Goal: Information Seeking & Learning: Learn about a topic

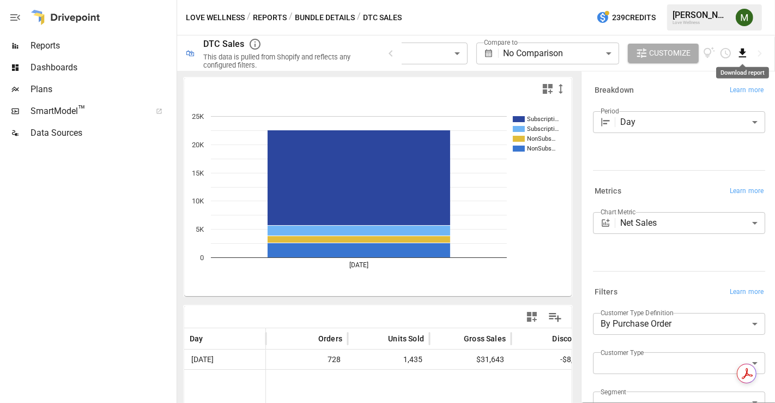
click at [745, 54] on icon "Download report" at bounding box center [742, 53] width 13 height 13
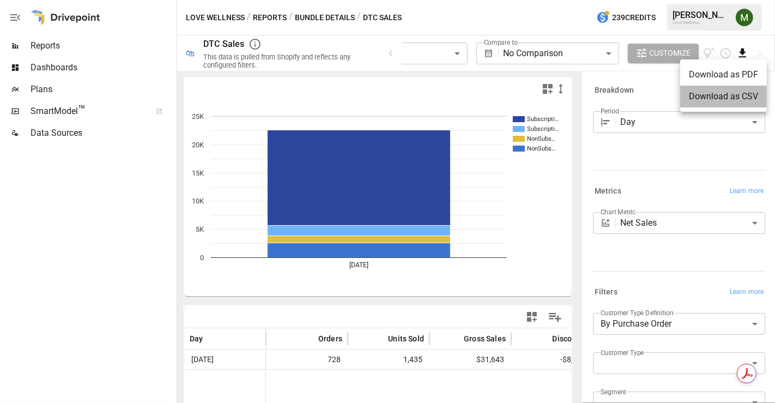
click at [710, 93] on li "Download as CSV" at bounding box center [723, 97] width 87 height 22
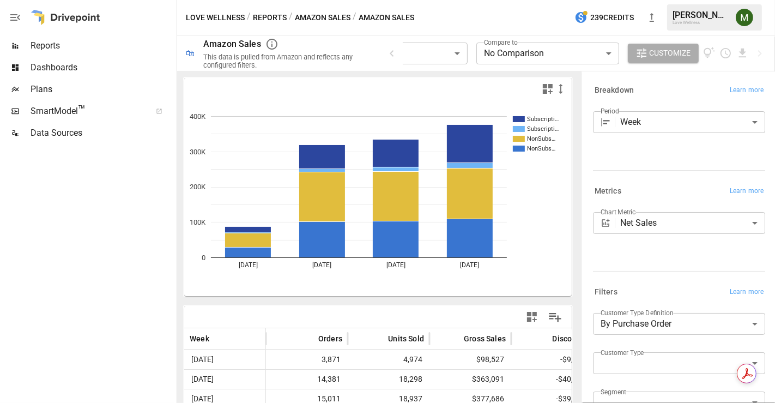
click at [445, 0] on body "**********" at bounding box center [387, 0] width 775 height 0
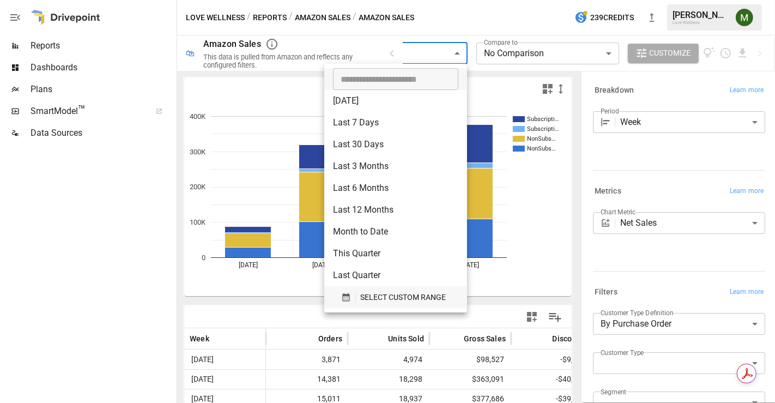
click at [371, 294] on span "SELECT CUSTOM RANGE" at bounding box center [403, 298] width 86 height 14
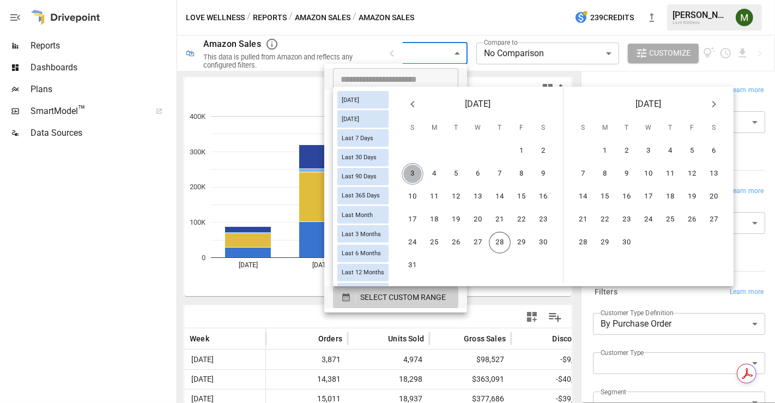
click at [424, 163] on button "3" at bounding box center [413, 174] width 22 height 22
click at [544, 220] on button "23" at bounding box center [544, 220] width 22 height 22
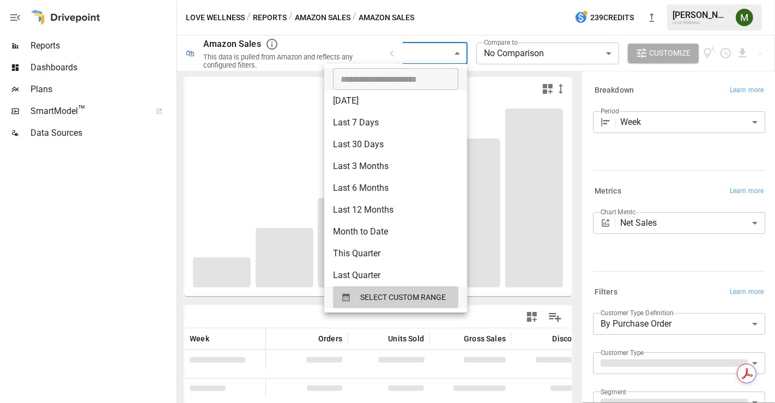
click at [487, 81] on div at bounding box center [387, 201] width 775 height 403
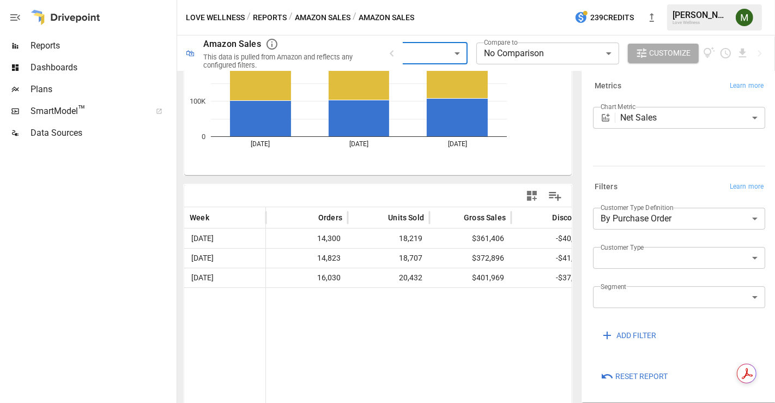
scroll to position [106, 0]
click at [640, 0] on body "**********" at bounding box center [387, 0] width 775 height 0
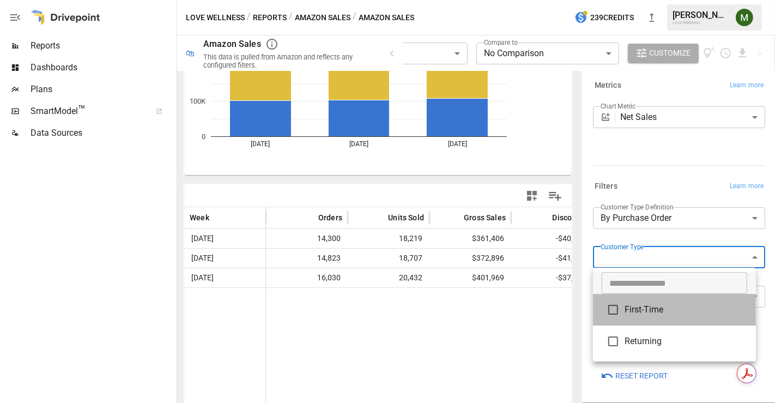
click at [651, 304] on span "First-Time" at bounding box center [686, 309] width 123 height 13
type input "**********"
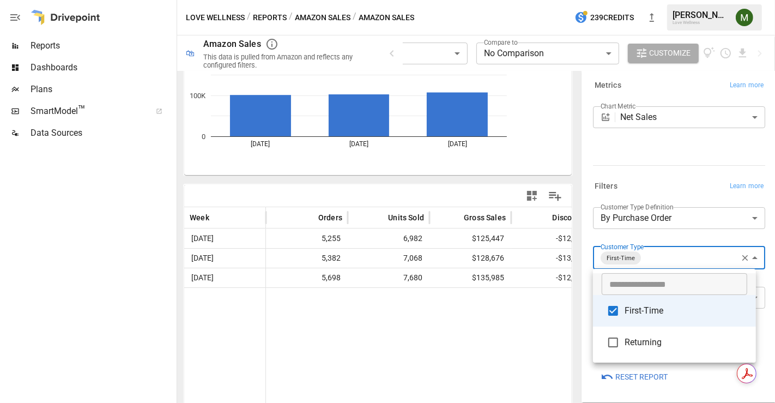
scroll to position [121, 0]
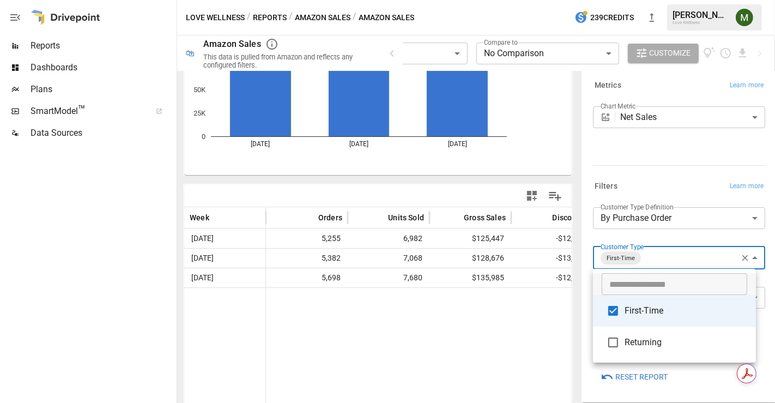
click at [318, 16] on div at bounding box center [387, 201] width 775 height 403
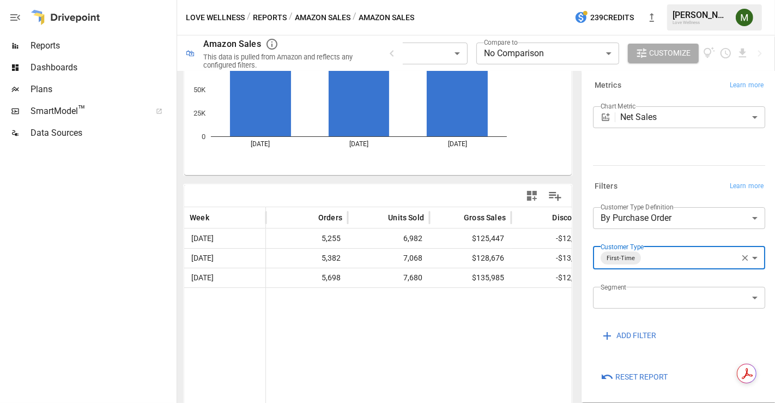
click at [309, 12] on button "Amazon Sales" at bounding box center [323, 18] width 56 height 14
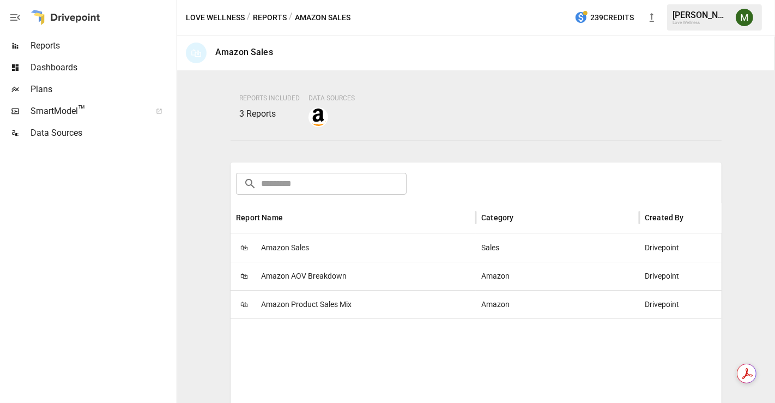
scroll to position [182, 0]
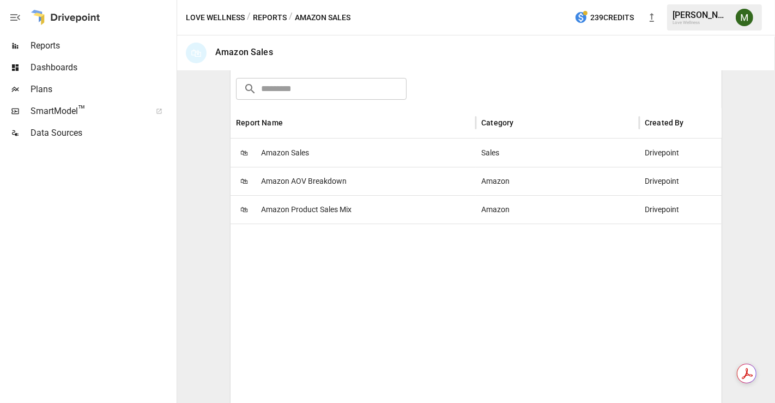
click at [319, 204] on span "Amazon Product Sales Mix" at bounding box center [306, 210] width 90 height 28
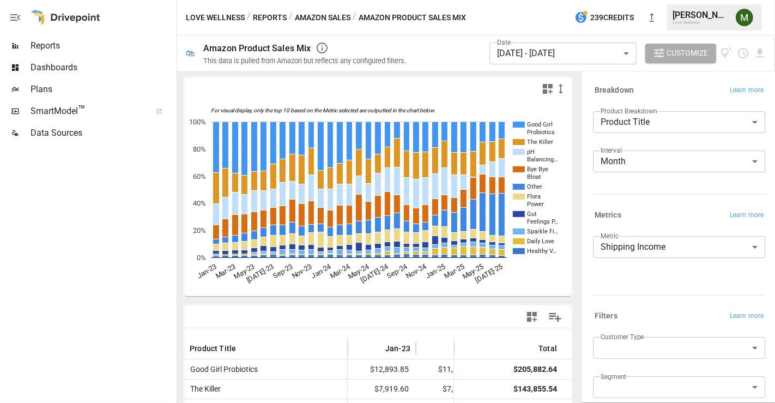
click at [525, 0] on body "Reports Dashboards Plans SmartModel ™ Data Sources Love Wellness / Reports / Am…" at bounding box center [387, 0] width 775 height 0
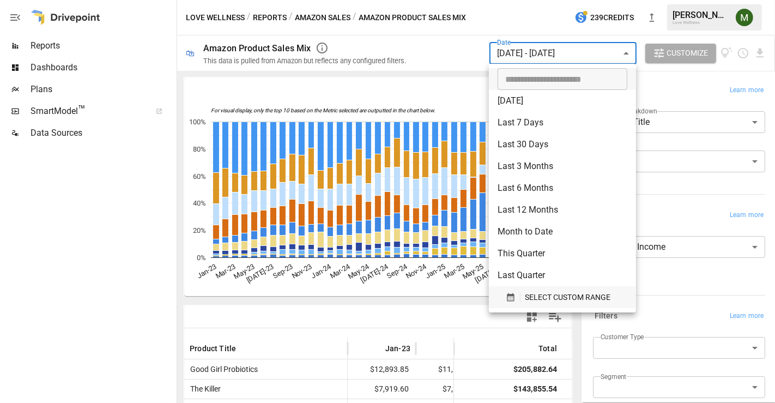
click at [510, 295] on icon "button" at bounding box center [510, 297] width 7 height 8
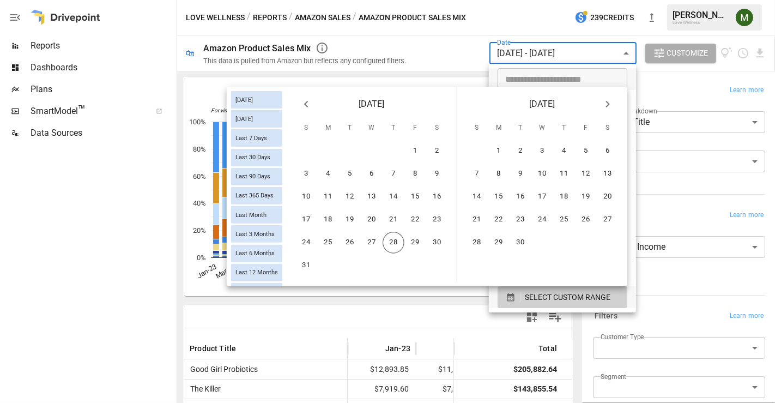
click at [296, 167] on div "3 4 5 6 7 8 9" at bounding box center [372, 174] width 170 height 22
click at [307, 172] on button "3" at bounding box center [306, 174] width 22 height 22
click at [437, 221] on button "23" at bounding box center [437, 220] width 22 height 22
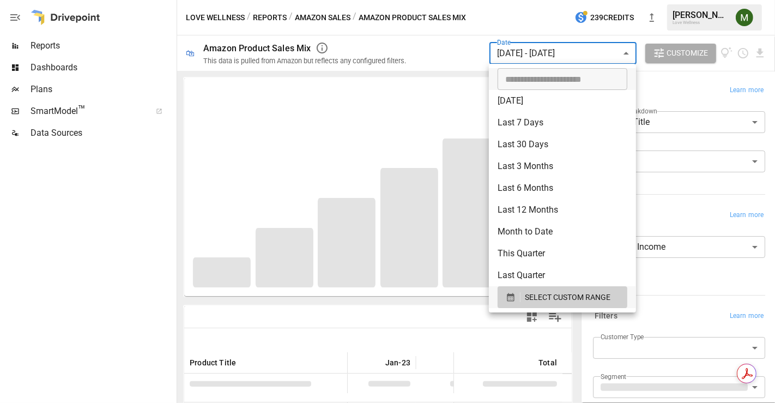
click at [431, 63] on div at bounding box center [387, 201] width 775 height 403
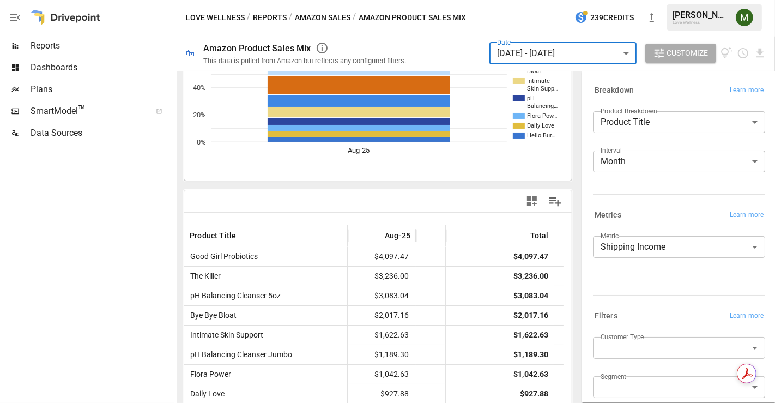
scroll to position [121, 0]
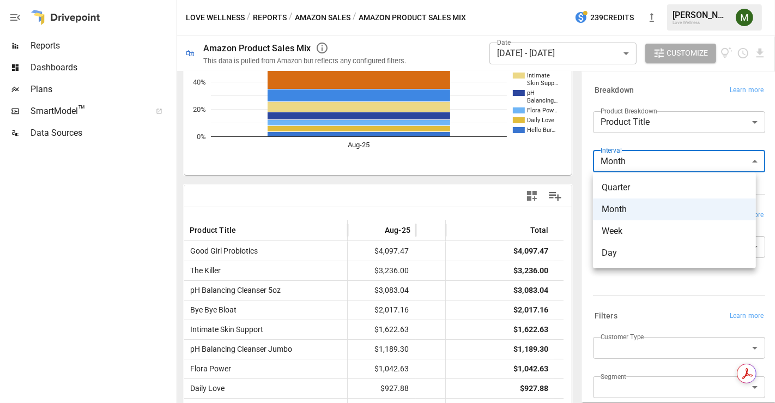
click at [622, 0] on body "Reports Dashboards Plans SmartModel ™ Data Sources Love Wellness / Reports / Am…" at bounding box center [387, 0] width 775 height 0
click at [634, 124] on div at bounding box center [387, 201] width 775 height 403
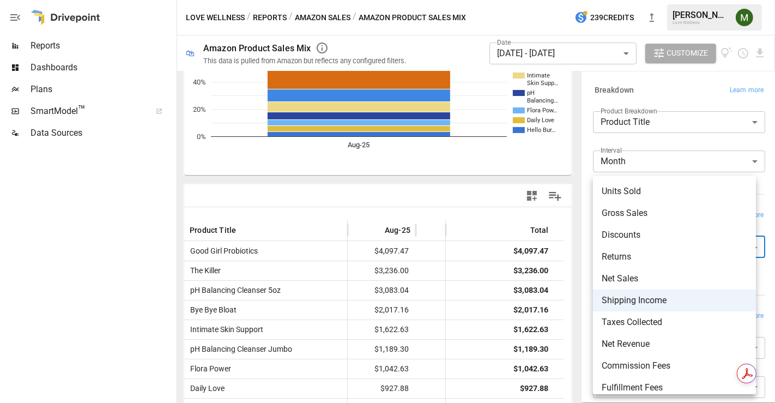
click at [633, 0] on body "Reports Dashboards Plans SmartModel ™ Data Sources Love Wellness / Reports / Am…" at bounding box center [387, 0] width 775 height 0
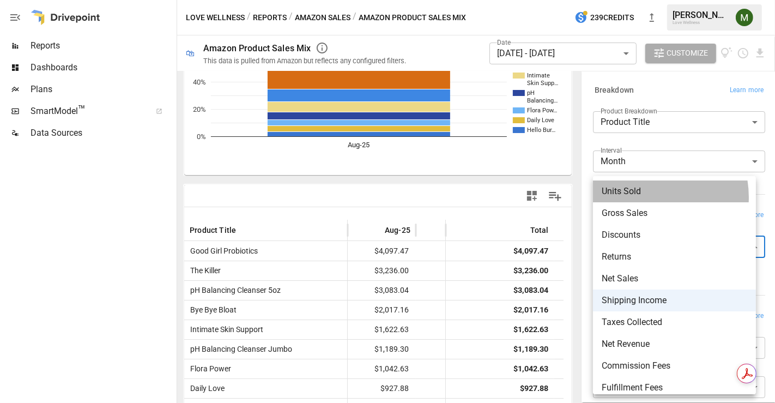
click at [644, 197] on span "Units Sold" at bounding box center [675, 191] width 146 height 13
type input "**********"
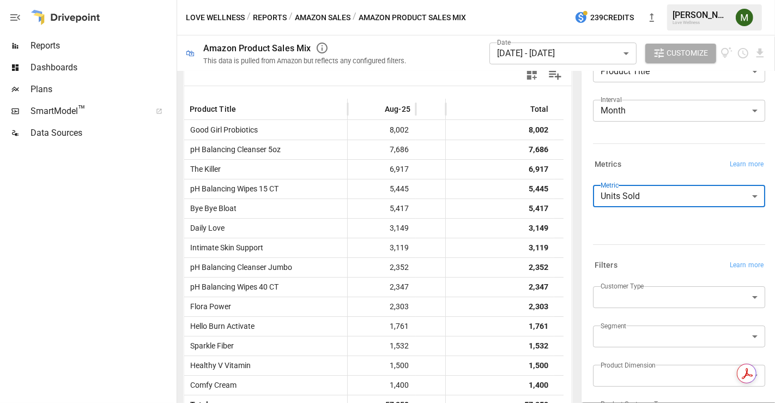
scroll to position [121, 0]
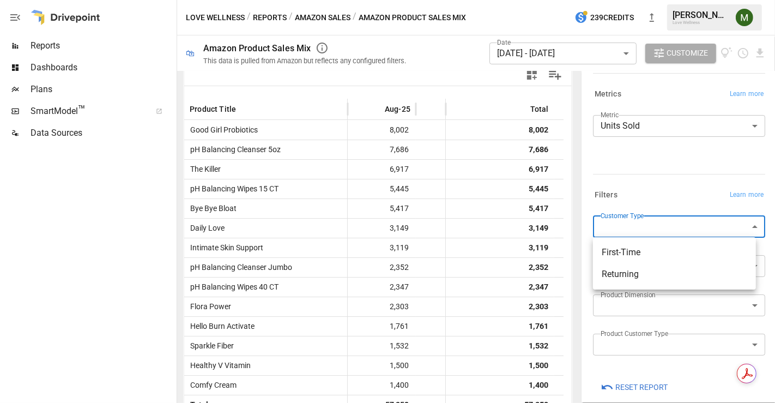
click at [638, 0] on body "Reports Dashboards Plans SmartModel ™ Data Sources Love Wellness / Reports / Am…" at bounding box center [387, 0] width 775 height 0
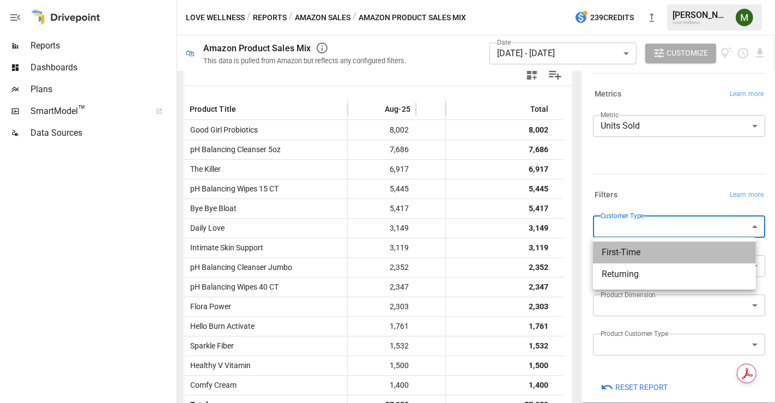
click at [648, 261] on li "First-Time" at bounding box center [674, 252] width 163 height 22
type input "**********"
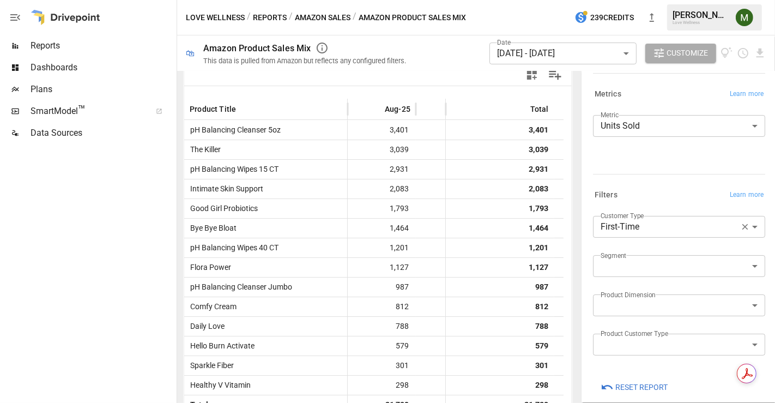
click at [538, 0] on body "Reports Dashboards Plans SmartModel ™ Data Sources Love Wellness / Reports / Am…" at bounding box center [387, 0] width 775 height 0
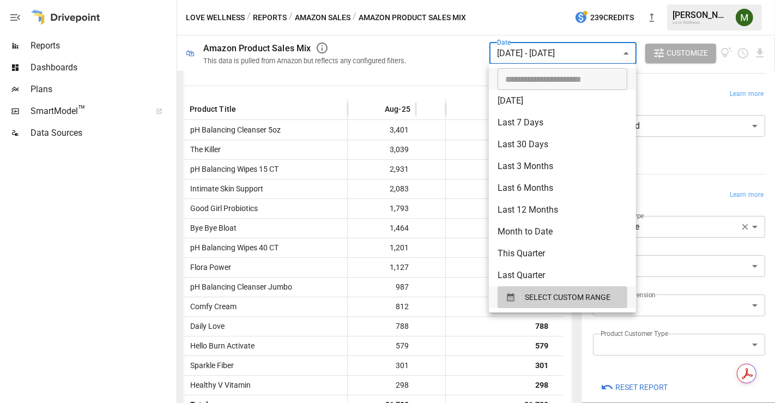
click at [665, 162] on div at bounding box center [387, 201] width 775 height 403
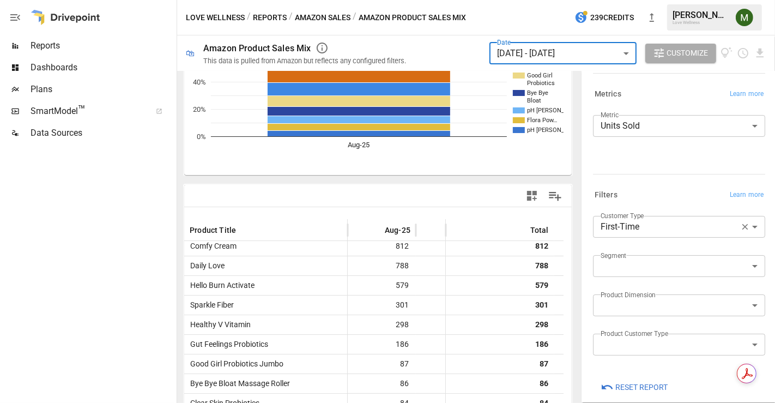
scroll to position [242, 0]
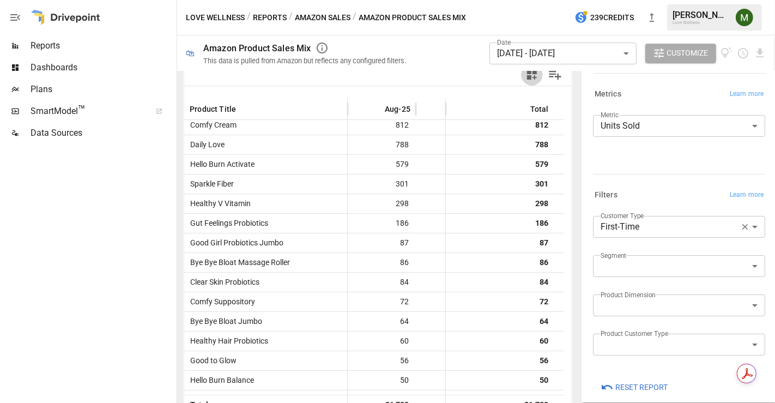
click at [529, 74] on icon "button" at bounding box center [531, 74] width 13 height 13
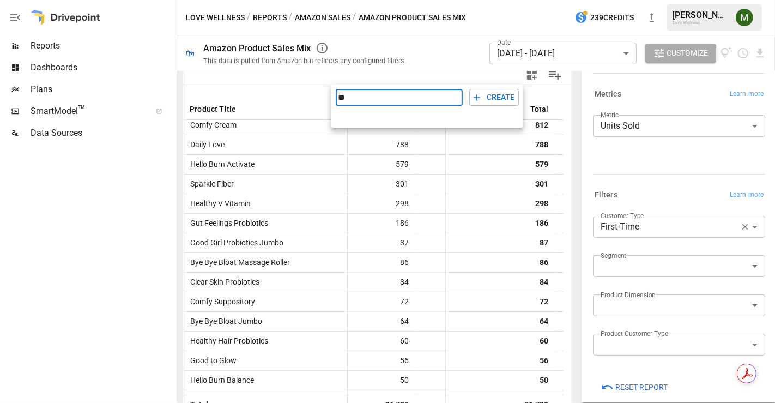
type input "*"
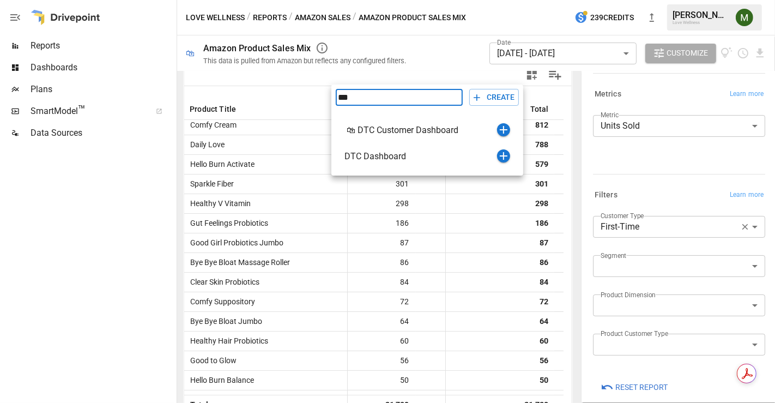
type input "***"
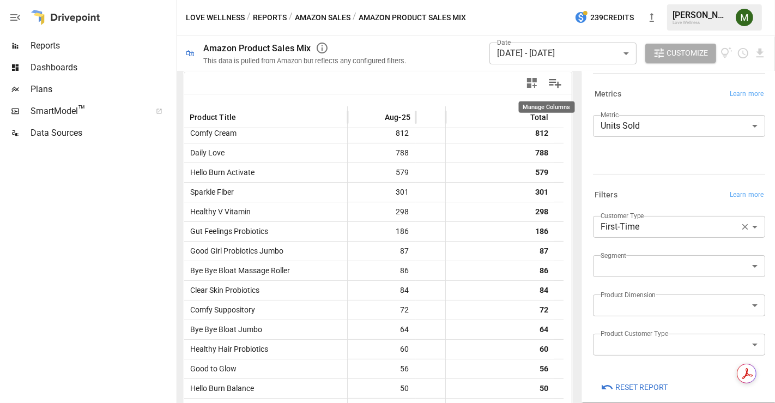
click at [549, 81] on icon "Manage Columns" at bounding box center [555, 83] width 13 height 9
click at [529, 0] on body "Reports Dashboards Plans SmartModel ™ Data Sources Love Wellness / Reports / Am…" at bounding box center [387, 0] width 775 height 0
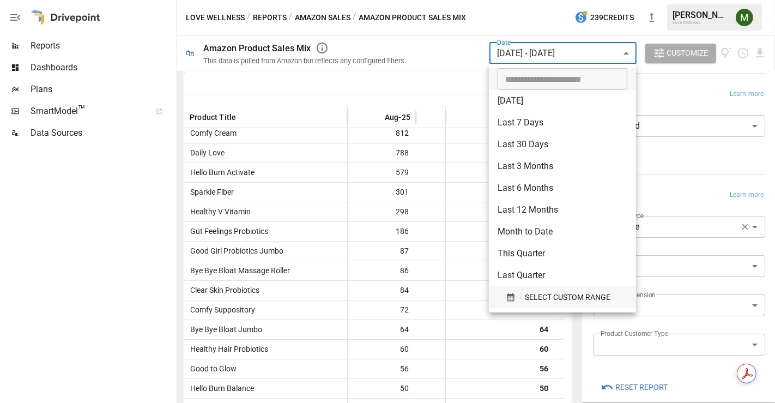
click at [505, 294] on button "SELECT CUSTOM RANGE" at bounding box center [563, 297] width 130 height 22
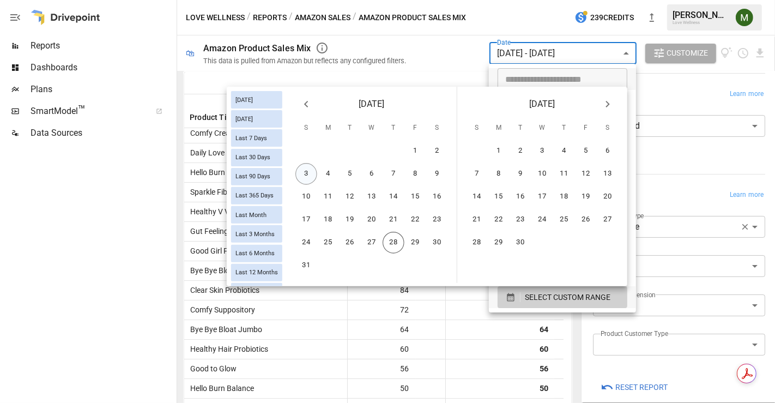
click at [312, 172] on button "3" at bounding box center [306, 174] width 22 height 22
click at [434, 175] on button "9" at bounding box center [437, 174] width 22 height 22
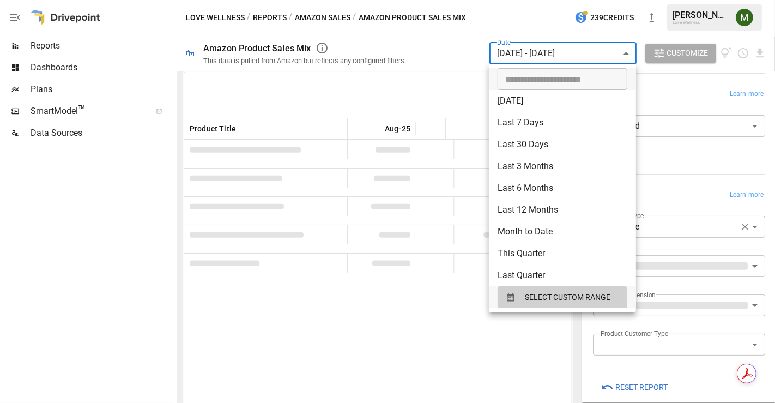
click at [453, 68] on div at bounding box center [387, 201] width 775 height 403
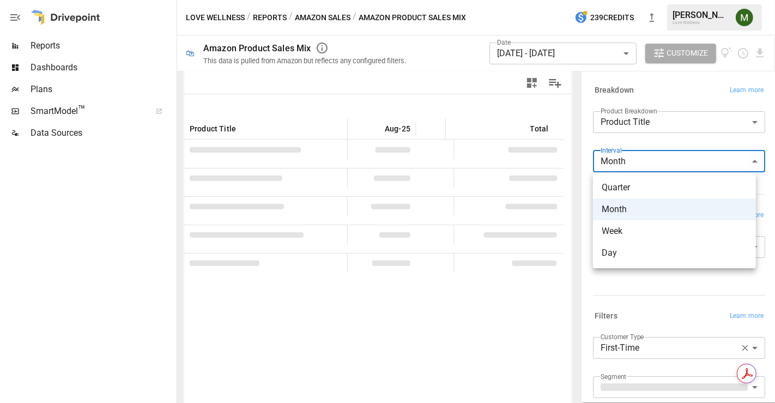
click at [702, 0] on body "Reports Dashboards Plans SmartModel ™ Data Sources Love Wellness / Reports / Am…" at bounding box center [387, 0] width 775 height 0
click at [642, 226] on span "Week" at bounding box center [675, 231] width 146 height 13
type input "****"
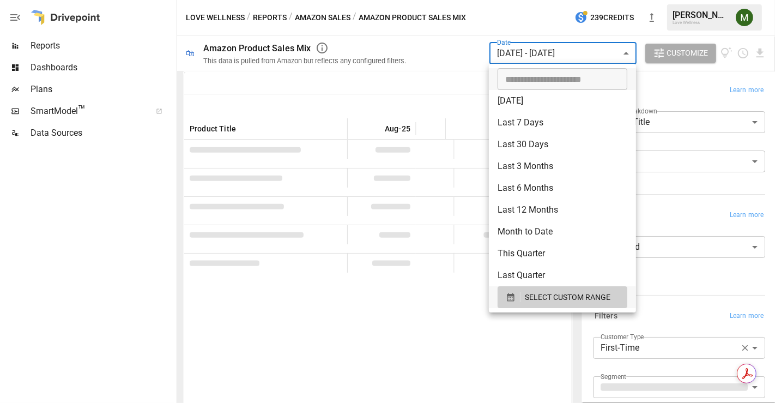
click at [584, 0] on body "Reports Dashboards Plans SmartModel ™ Data Sources Love Wellness / Reports / Am…" at bounding box center [387, 0] width 775 height 0
click at [507, 295] on icon "button" at bounding box center [510, 297] width 7 height 8
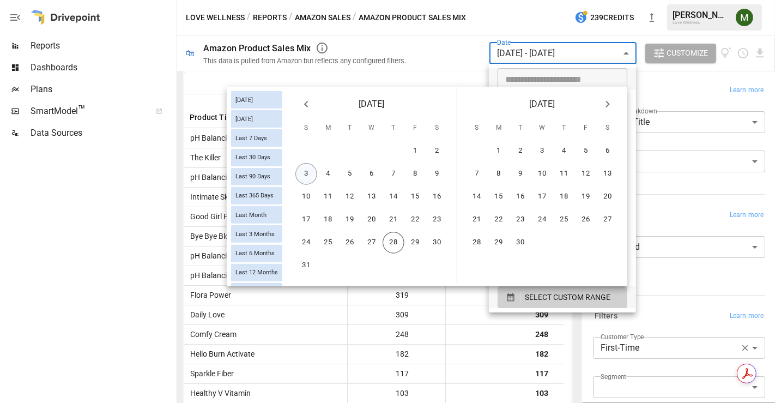
drag, startPoint x: 306, startPoint y: 170, endPoint x: 314, endPoint y: 173, distance: 8.5
click at [306, 170] on button "3" at bounding box center [306, 174] width 22 height 22
click at [439, 222] on button "23" at bounding box center [437, 220] width 22 height 22
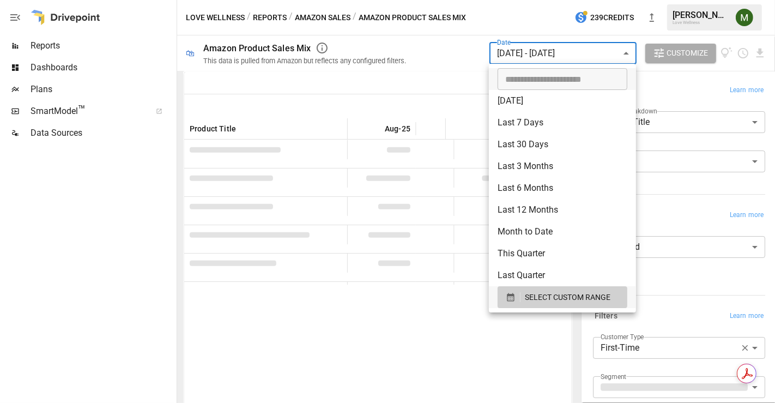
click at [448, 71] on div at bounding box center [387, 201] width 775 height 403
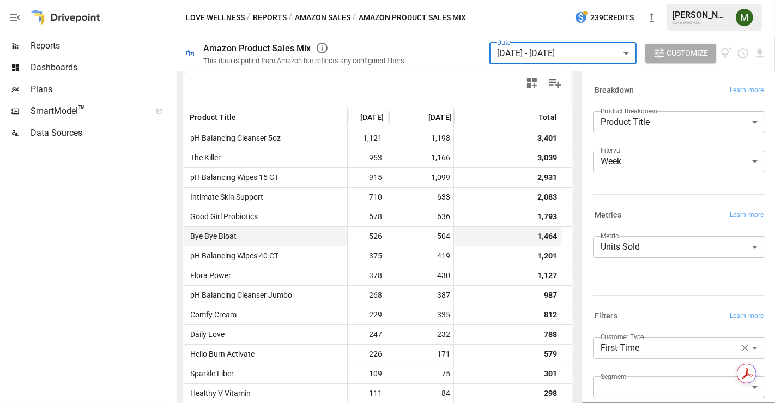
scroll to position [0, 107]
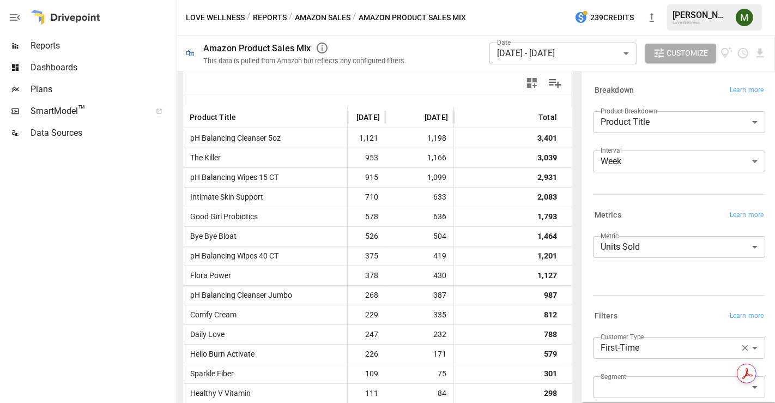
click at [330, 17] on button "Amazon Sales" at bounding box center [323, 18] width 56 height 14
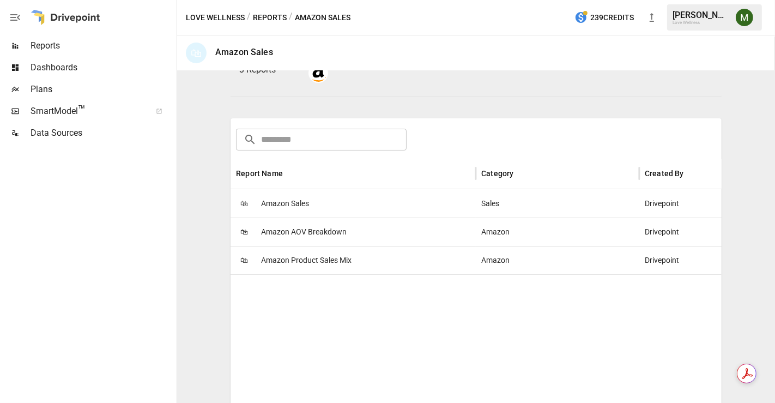
scroll to position [67, 0]
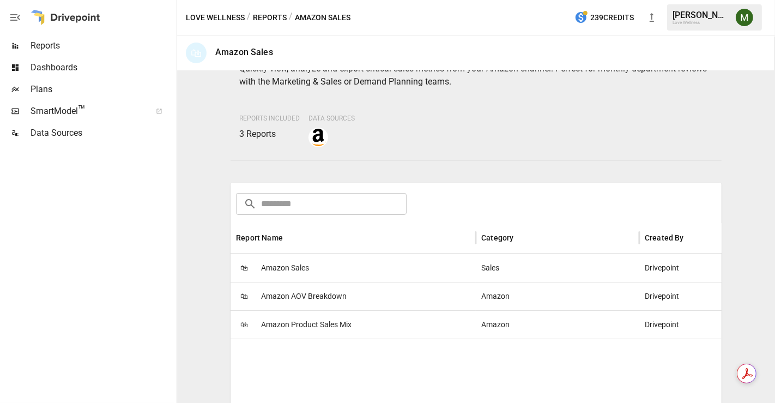
click at [273, 16] on button "Reports" at bounding box center [270, 18] width 34 height 14
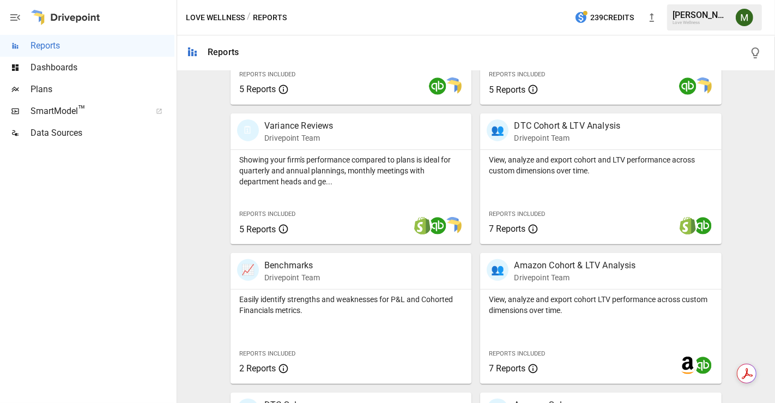
scroll to position [424, 0]
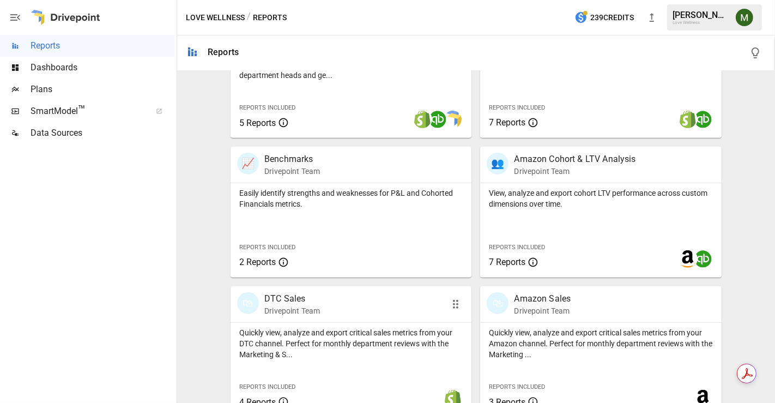
click at [293, 300] on p "DTC Sales" at bounding box center [292, 298] width 56 height 13
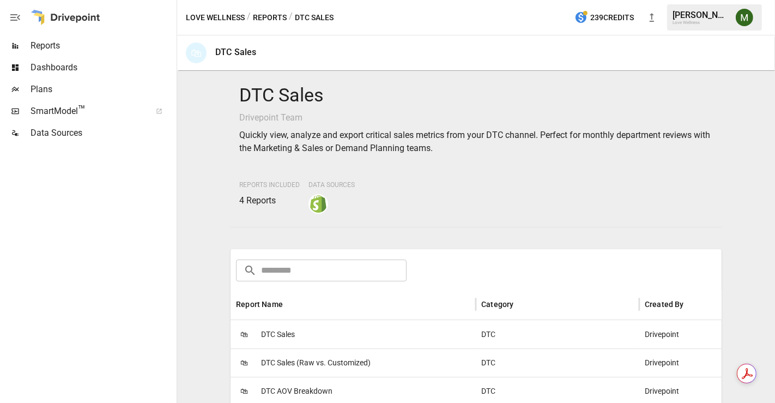
scroll to position [121, 0]
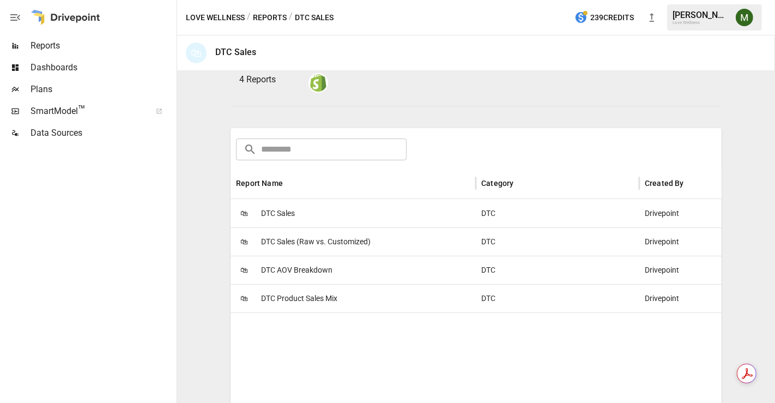
click at [316, 289] on span "DTC Product Sales Mix" at bounding box center [299, 299] width 76 height 28
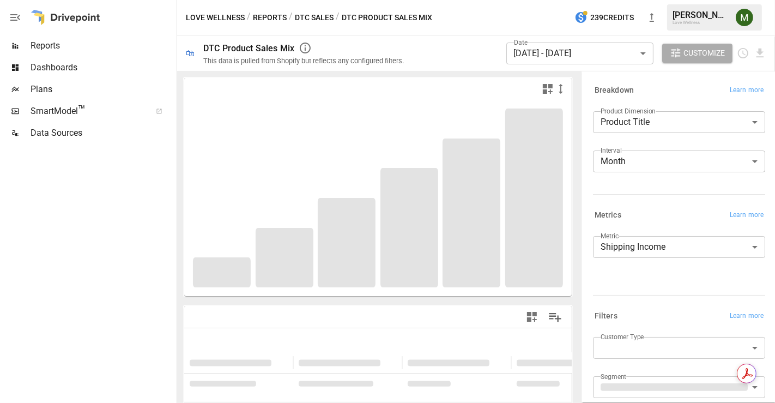
click at [614, 0] on body "**********" at bounding box center [387, 0] width 775 height 0
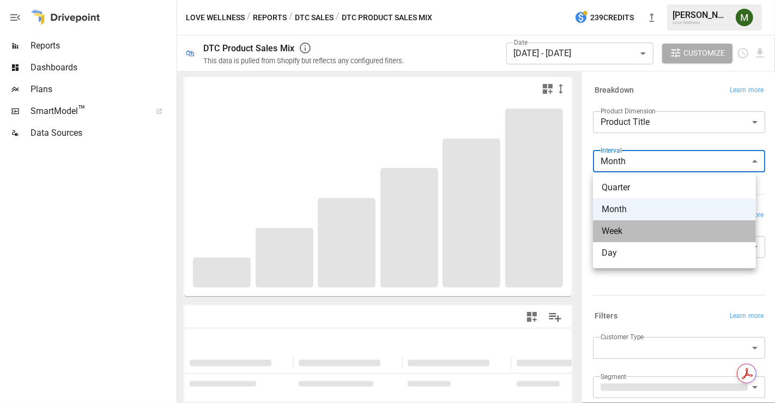
click at [618, 225] on span "Week" at bounding box center [675, 231] width 146 height 13
type input "****"
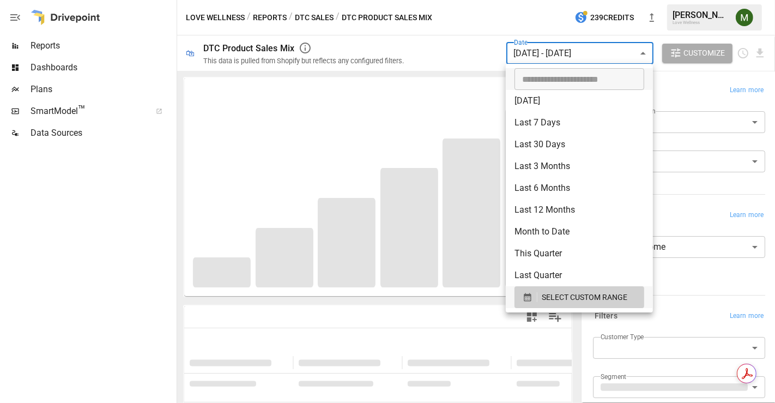
click at [568, 0] on body "**********" at bounding box center [387, 0] width 775 height 0
click at [533, 295] on div "button" at bounding box center [530, 297] width 15 height 10
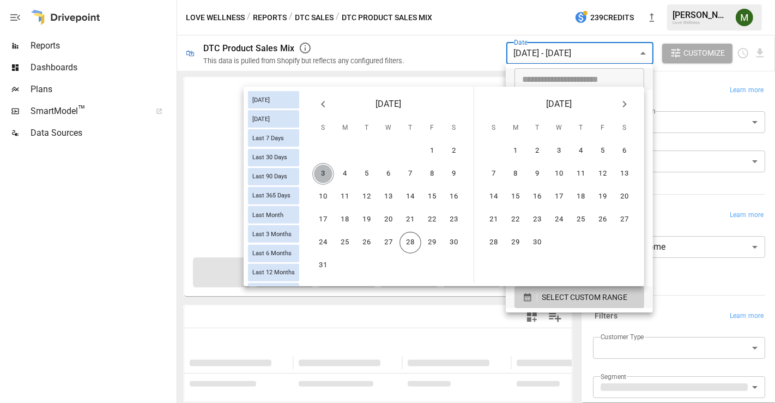
click at [328, 170] on button "3" at bounding box center [323, 174] width 22 height 22
click at [450, 216] on button "23" at bounding box center [454, 220] width 22 height 22
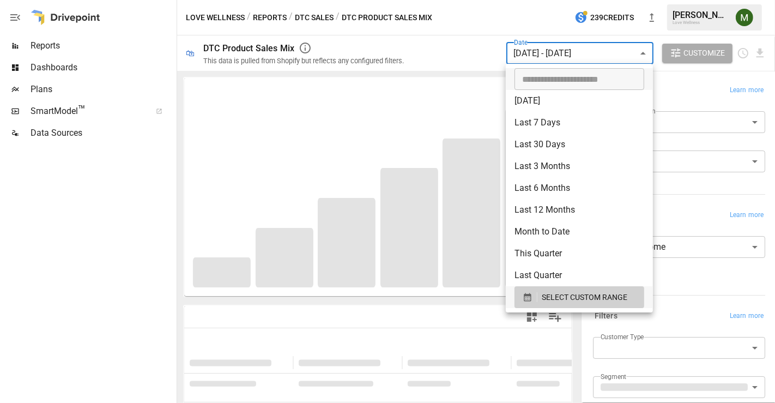
click at [232, 305] on div at bounding box center [387, 201] width 775 height 403
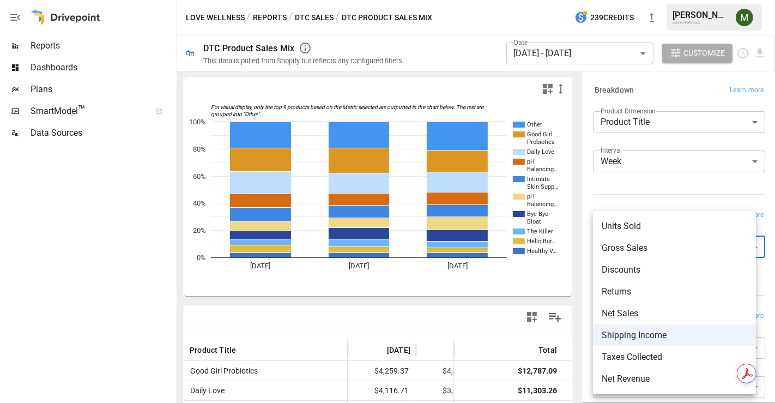
click at [629, 0] on body "Reports Dashboards Plans SmartModel ™ Data Sources Love Wellness / Reports / DT…" at bounding box center [387, 0] width 775 height 0
click at [643, 215] on li "Units Sold" at bounding box center [674, 226] width 163 height 22
type input "**********"
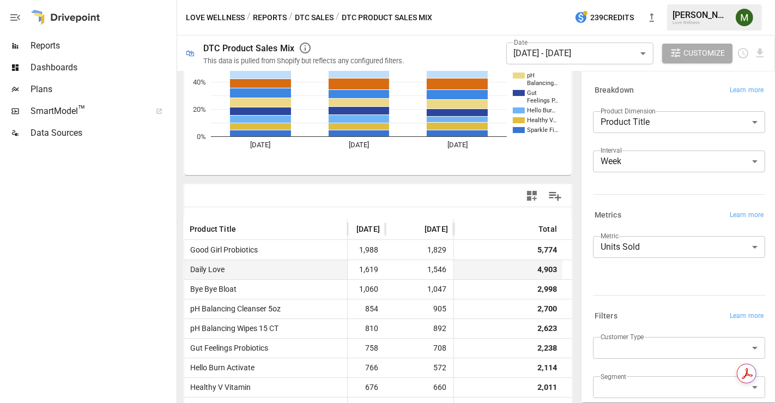
scroll to position [0, 107]
click at [253, 16] on button "Reports" at bounding box center [270, 18] width 34 height 14
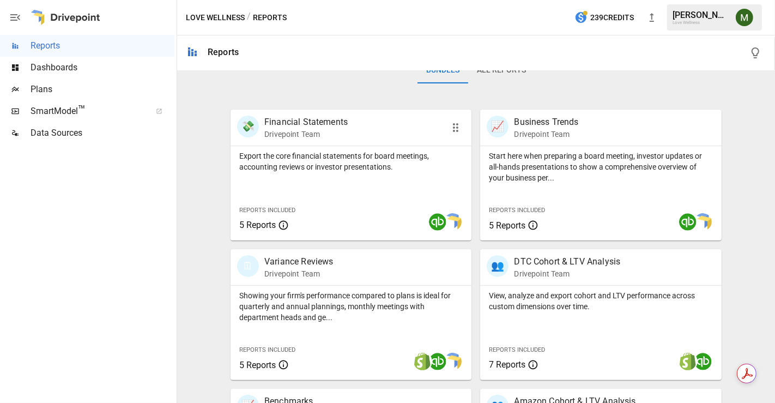
scroll to position [61, 0]
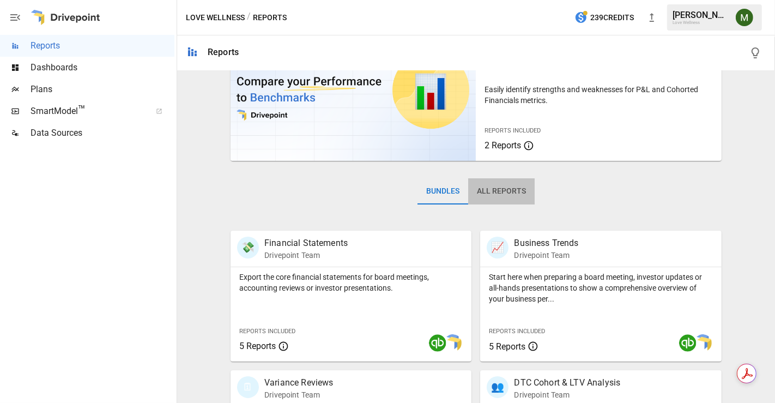
click at [505, 187] on button "All Reports" at bounding box center [501, 191] width 67 height 26
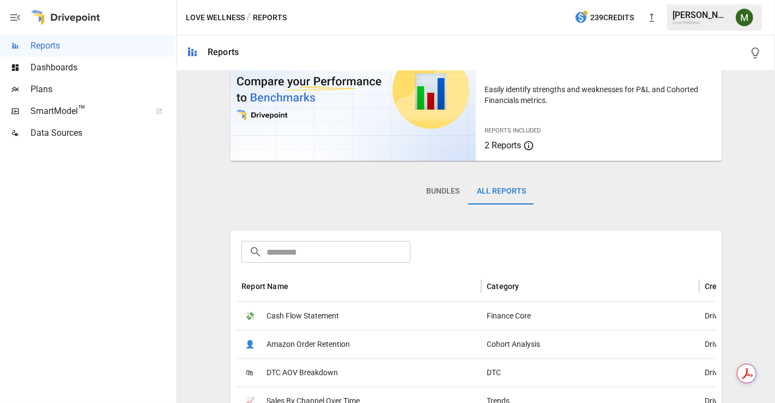
click at [389, 244] on input "text" at bounding box center [339, 252] width 144 height 22
click at [310, 372] on span "DTC AOV Breakdown" at bounding box center [302, 373] width 71 height 28
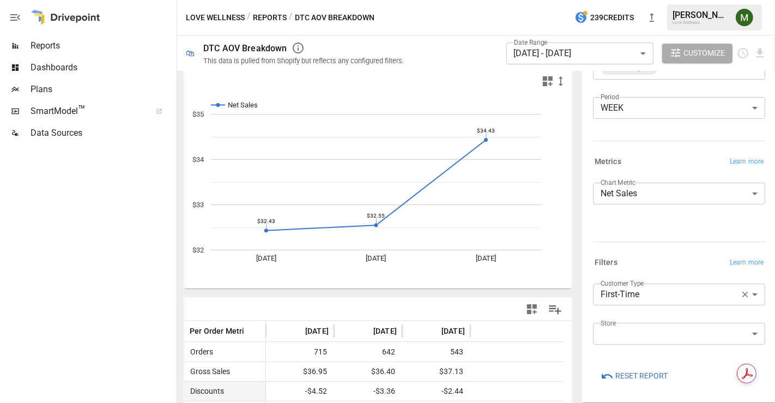
scroll to position [5, 0]
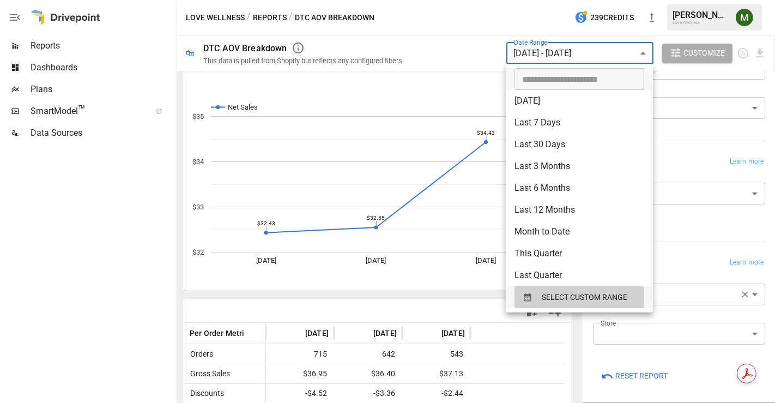
click at [558, 0] on body "**********" at bounding box center [387, 0] width 775 height 0
click at [525, 299] on icon "button" at bounding box center [527, 297] width 7 height 8
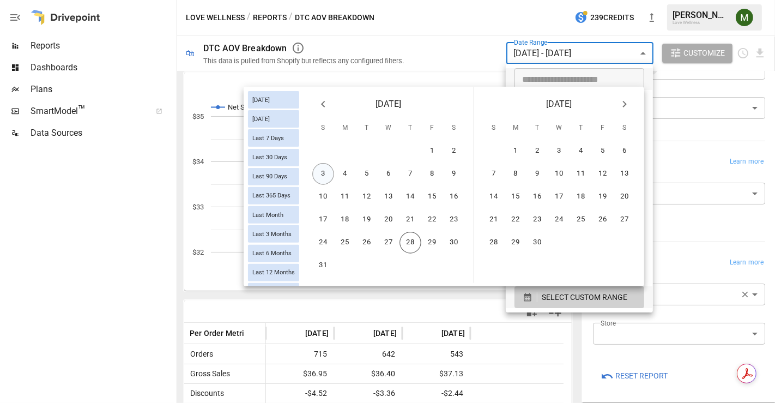
click at [327, 177] on button "3" at bounding box center [323, 174] width 22 height 22
click at [451, 220] on button "23" at bounding box center [454, 220] width 22 height 22
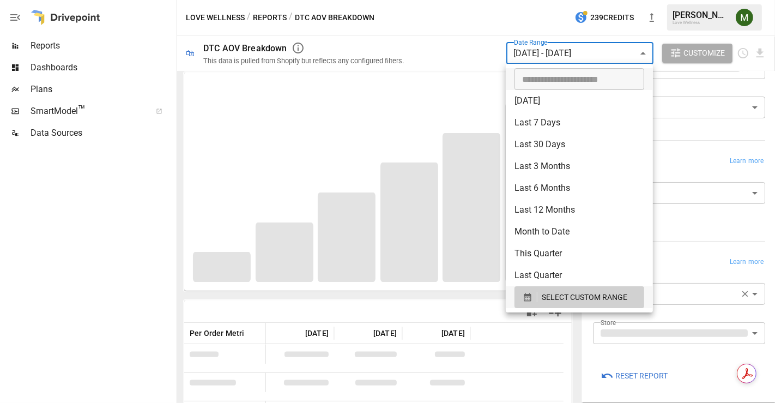
click at [414, 306] on div at bounding box center [387, 201] width 775 height 403
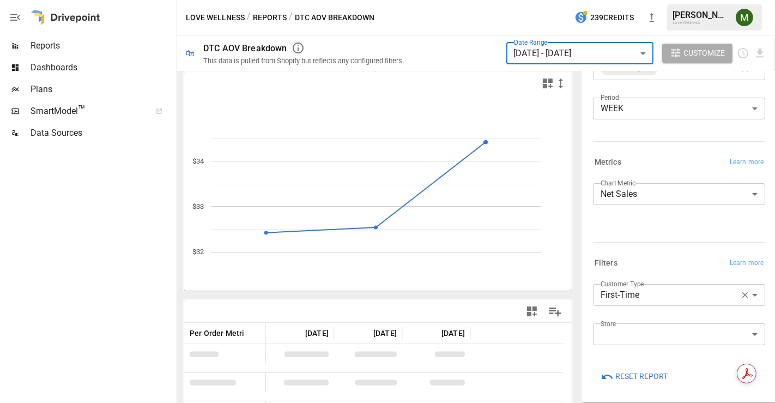
scroll to position [55, 0]
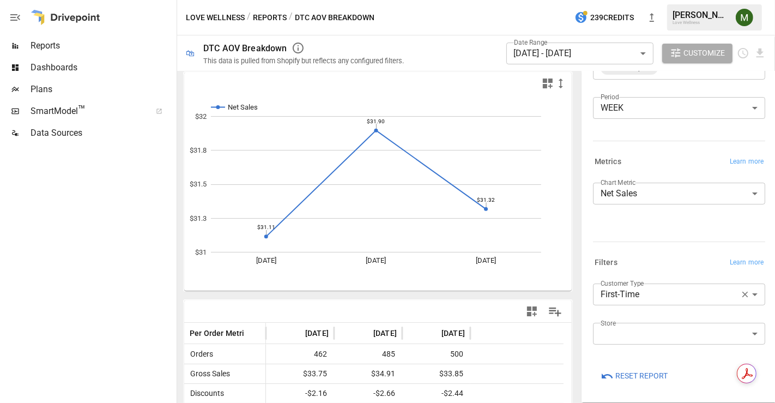
click at [275, 15] on button "Reports" at bounding box center [270, 18] width 34 height 14
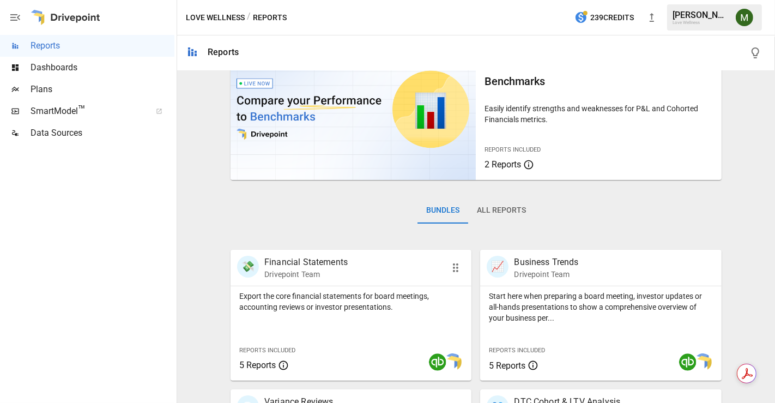
scroll to position [61, 0]
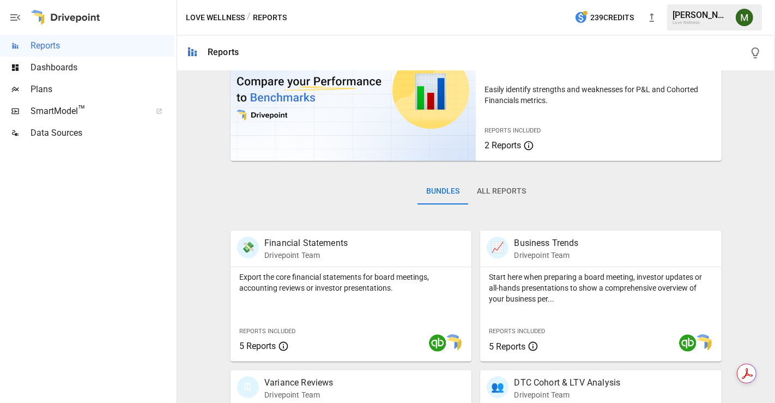
click at [486, 191] on button "All Reports" at bounding box center [501, 191] width 67 height 26
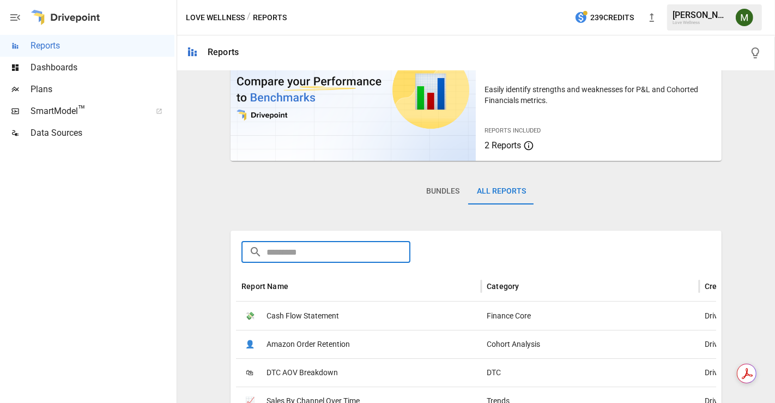
click at [375, 258] on input "text" at bounding box center [339, 252] width 144 height 22
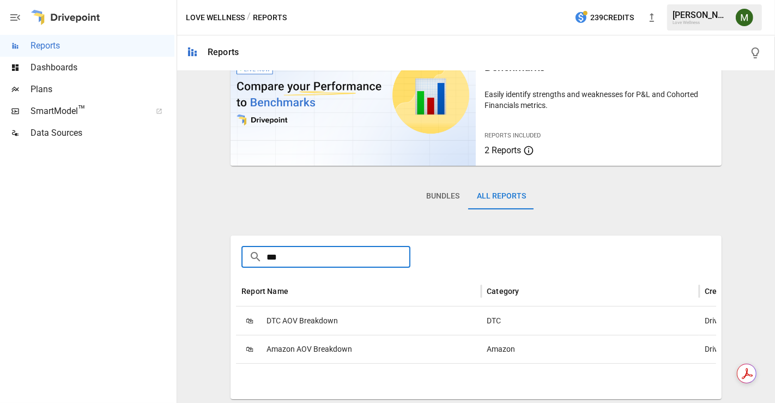
type input "***"
click at [344, 345] on span "Amazon AOV Breakdown" at bounding box center [310, 349] width 86 height 28
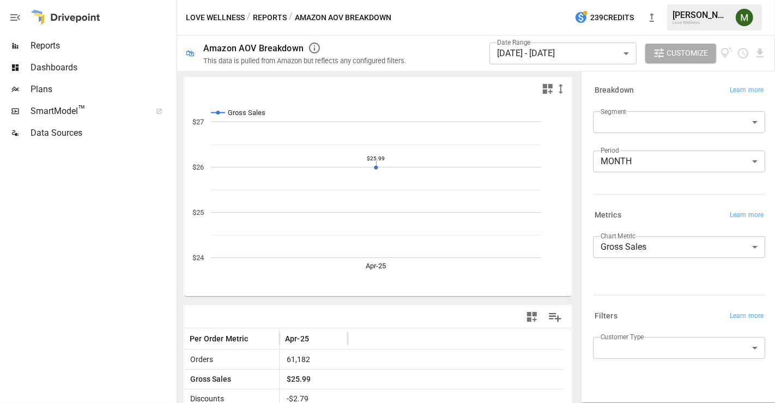
click at [573, 0] on body "**********" at bounding box center [387, 0] width 775 height 0
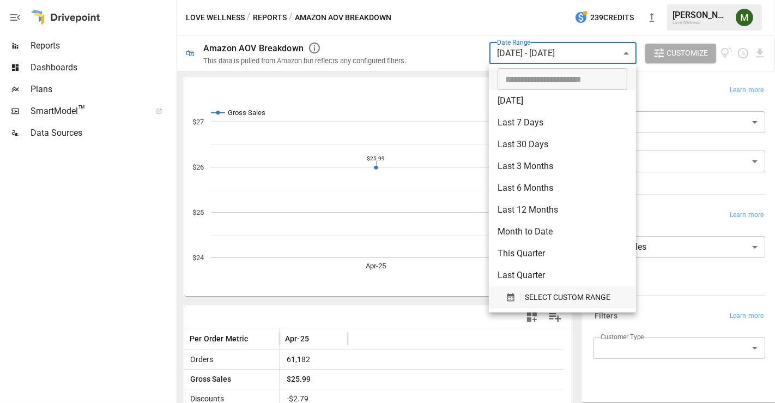
click at [517, 289] on button "SELECT CUSTOM RANGE" at bounding box center [563, 297] width 130 height 22
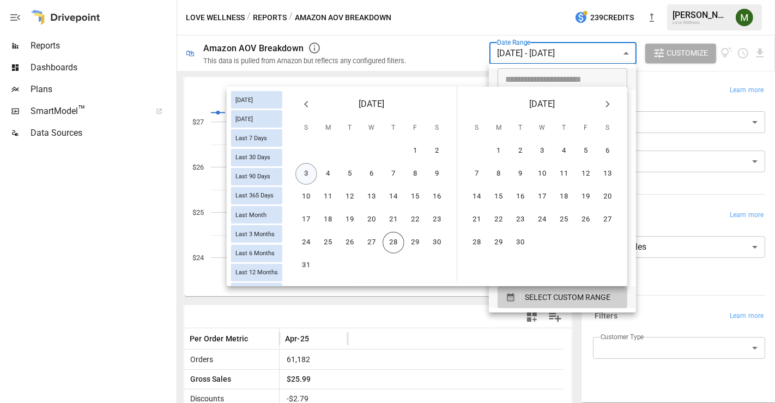
click at [307, 176] on button "3" at bounding box center [306, 174] width 22 height 22
click at [439, 219] on button "23" at bounding box center [437, 220] width 22 height 22
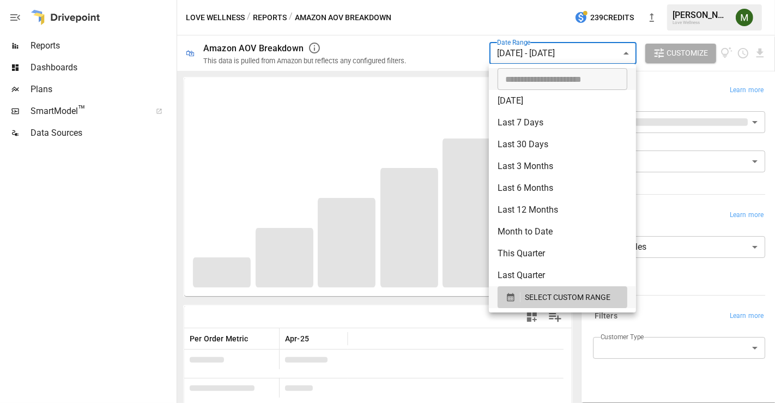
click at [346, 105] on div at bounding box center [387, 201] width 775 height 403
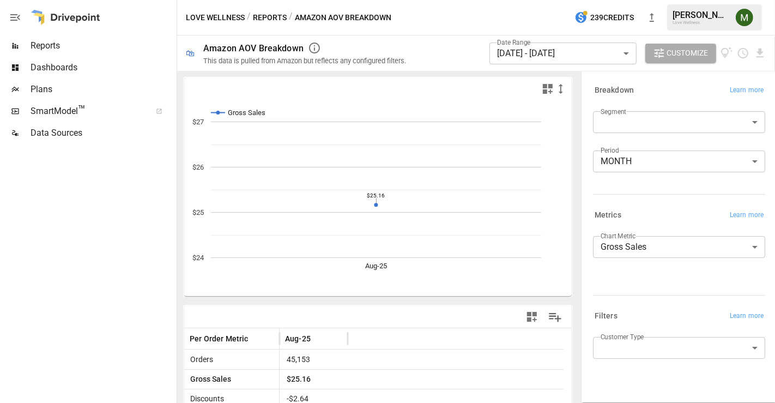
click at [656, 0] on body "**********" at bounding box center [387, 0] width 775 height 0
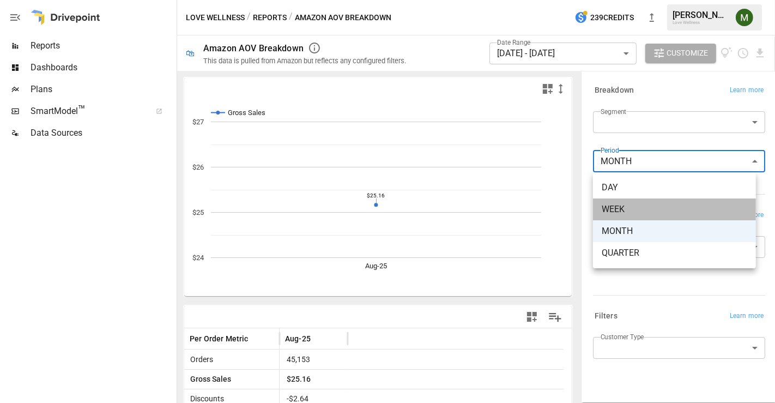
click at [638, 208] on span "WEEK" at bounding box center [675, 209] width 146 height 13
type input "****"
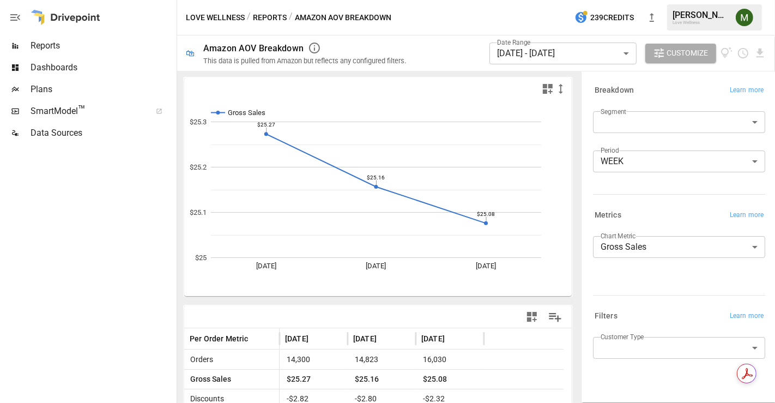
click at [268, 19] on button "Reports" at bounding box center [270, 18] width 34 height 14
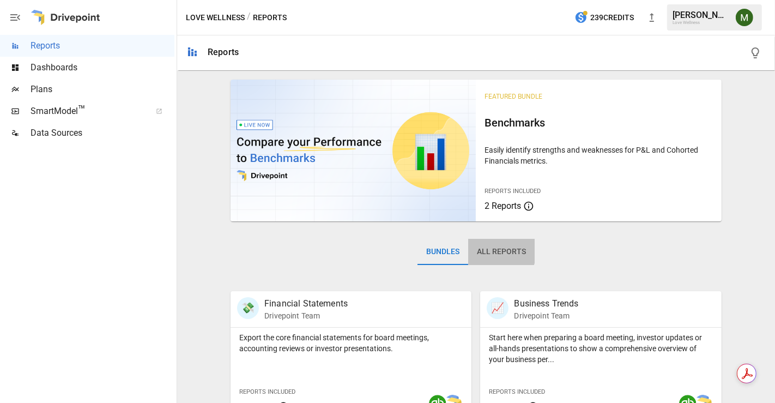
click at [486, 251] on button "All Reports" at bounding box center [501, 252] width 67 height 26
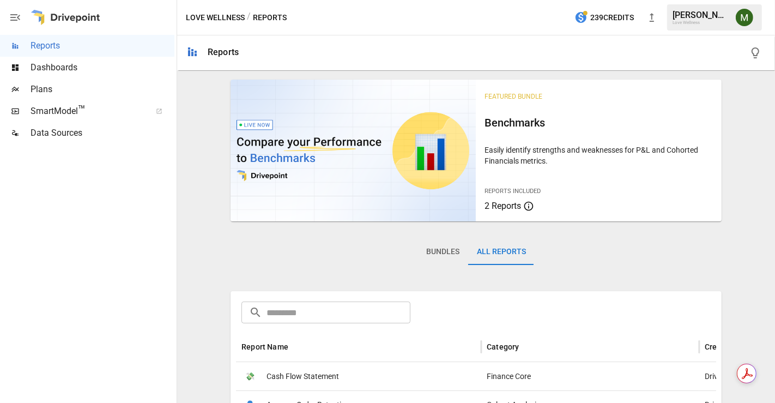
click at [408, 299] on div "​ ​" at bounding box center [476, 311] width 474 height 24
click at [392, 310] on input "text" at bounding box center [339, 312] width 144 height 22
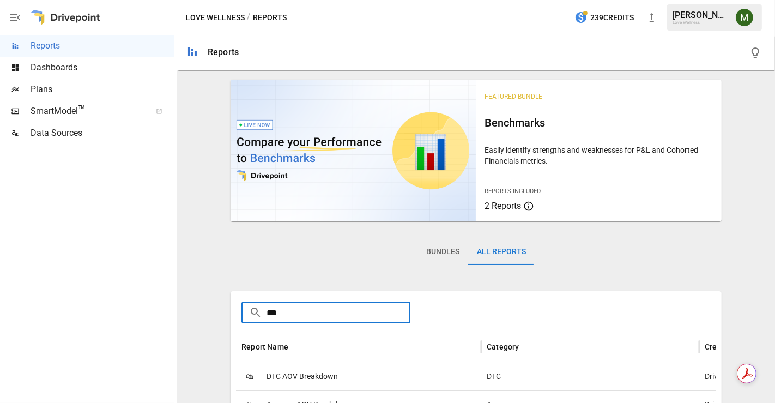
type input "***"
click at [339, 371] on div "🛍 DTC AOV Breakdown" at bounding box center [358, 376] width 245 height 28
